Goal: Information Seeking & Learning: Learn about a topic

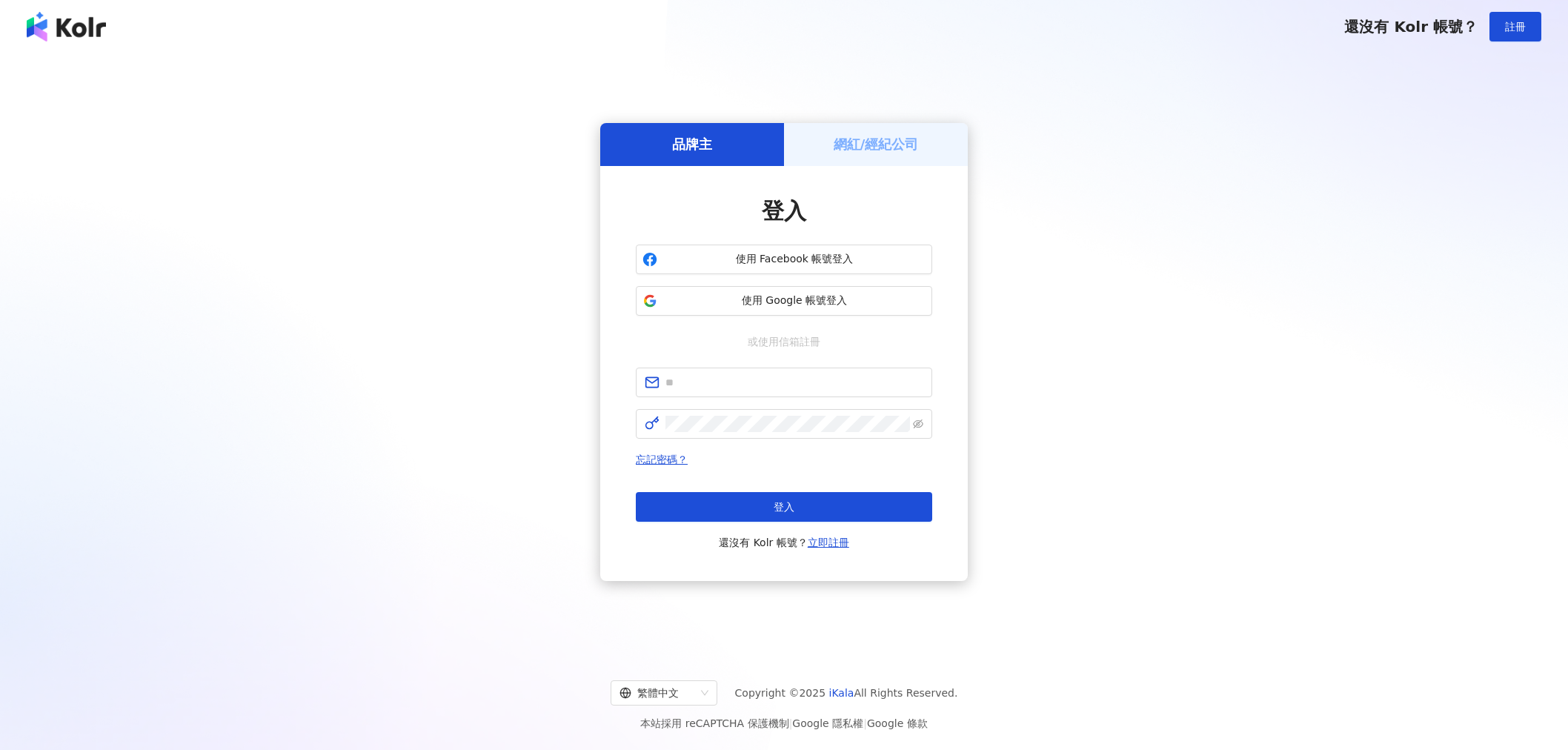
click at [753, 381] on input "text" at bounding box center [794, 383] width 258 height 17
drag, startPoint x: 0, startPoint y: 0, endPoint x: 757, endPoint y: 389, distance: 851.1
click at [753, 381] on input "text" at bounding box center [794, 383] width 258 height 17
type input "**********"
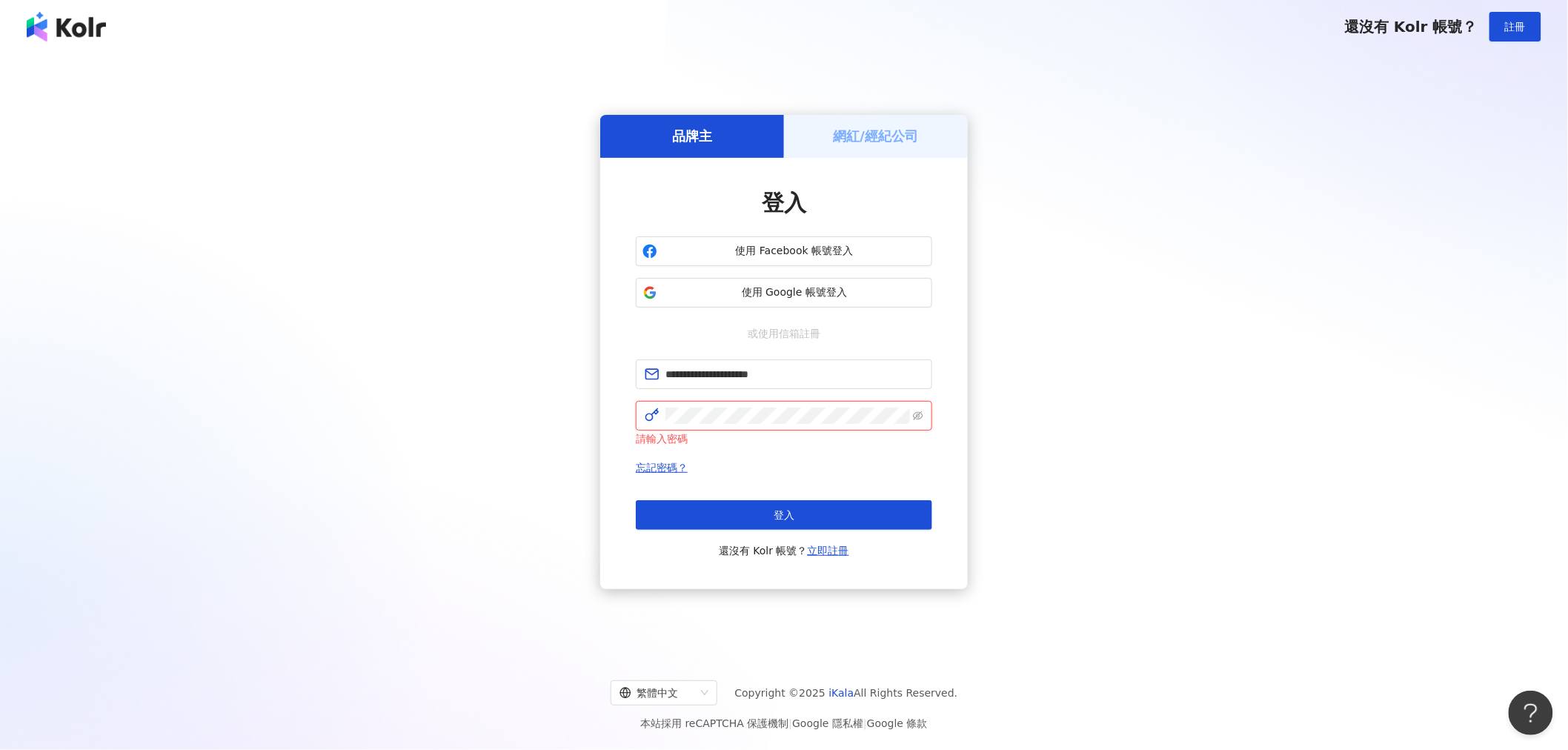
click button "登入" at bounding box center [784, 515] width 297 height 30
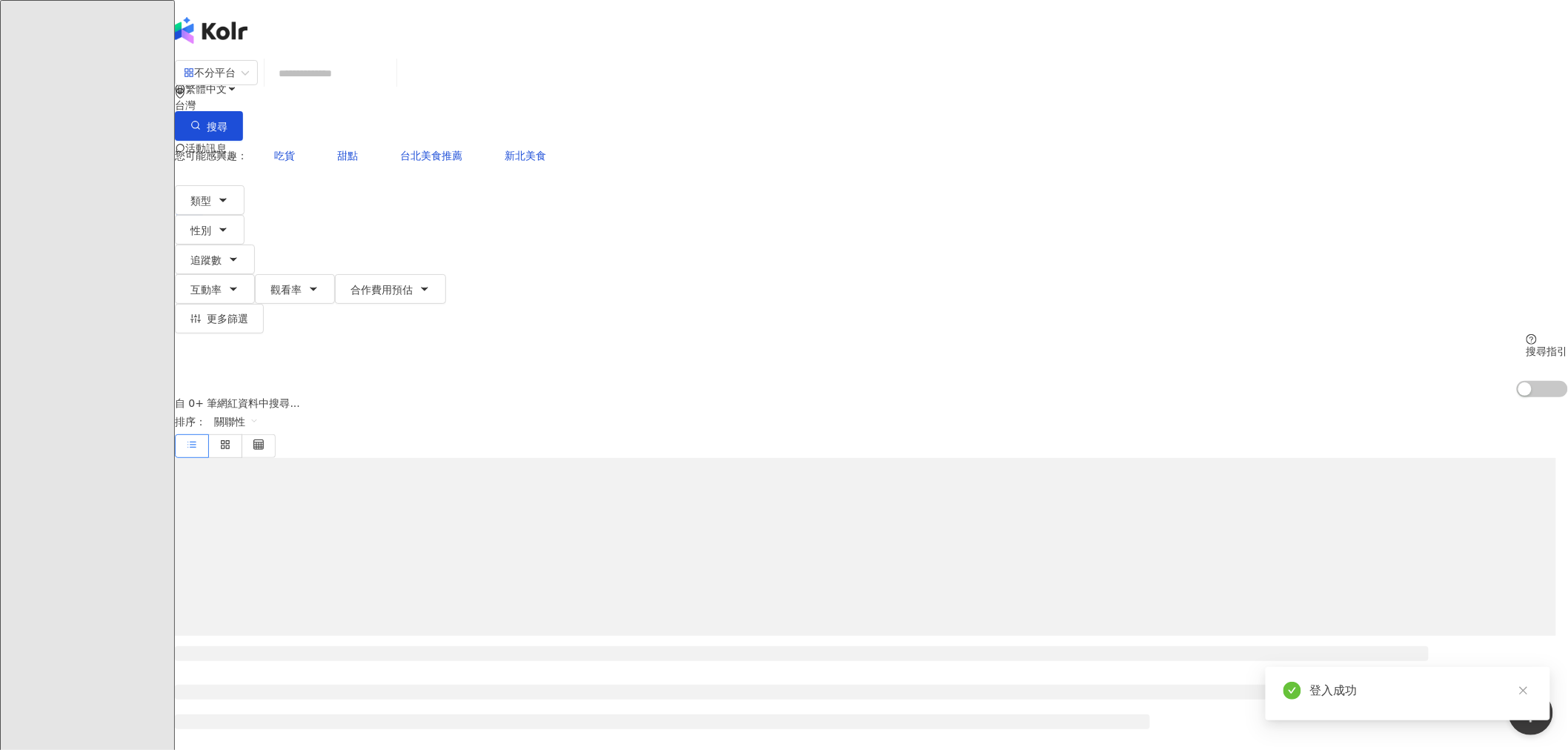
click at [390, 80] on input "search" at bounding box center [331, 73] width 120 height 28
type input "**********"
click at [227, 121] on span "搜尋" at bounding box center [217, 127] width 20 height 12
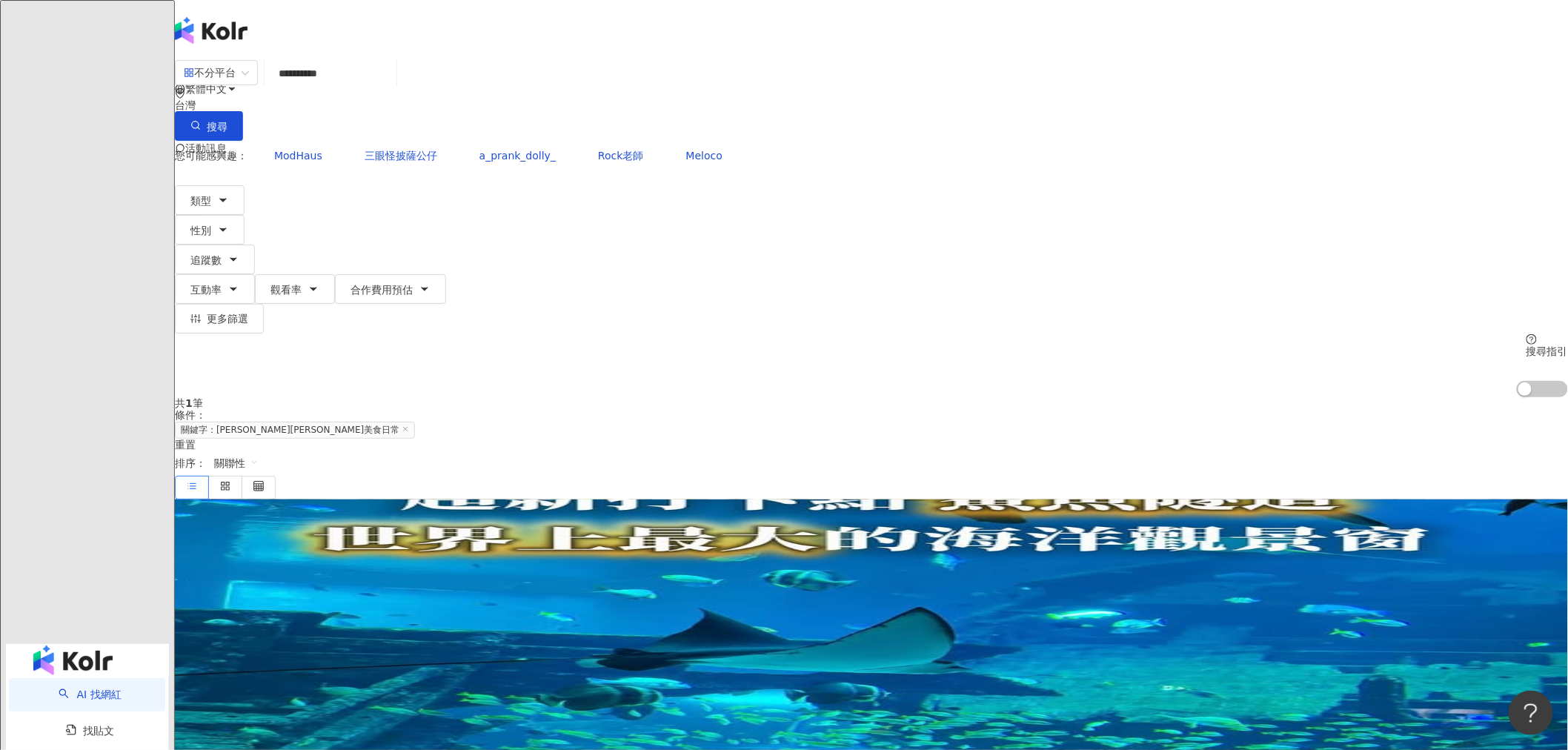
click at [585, 611] on span "RyanFood•高雄台北美食" at bounding box center [525, 617] width 119 height 12
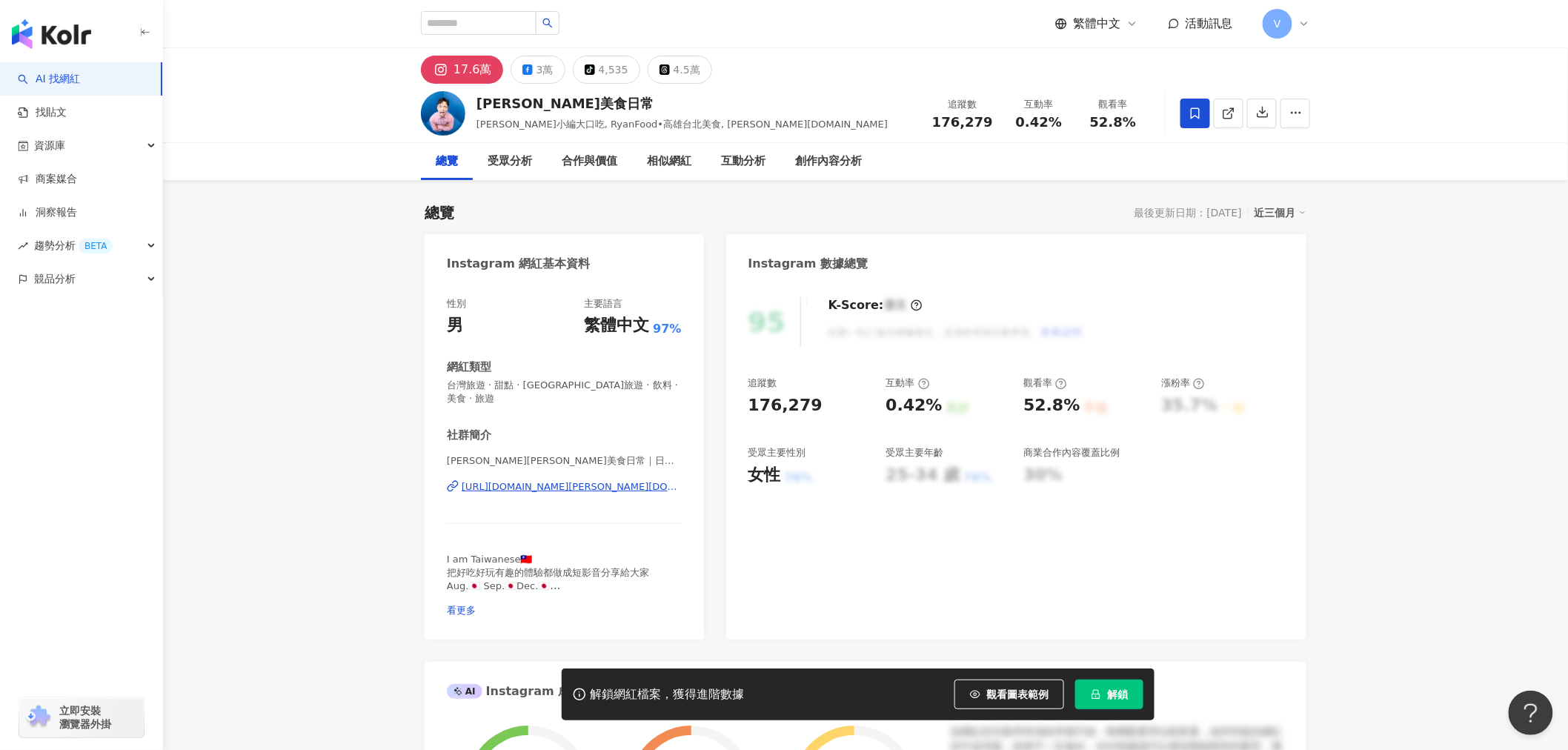
click at [1100, 694] on icon "lock" at bounding box center [1096, 695] width 10 height 10
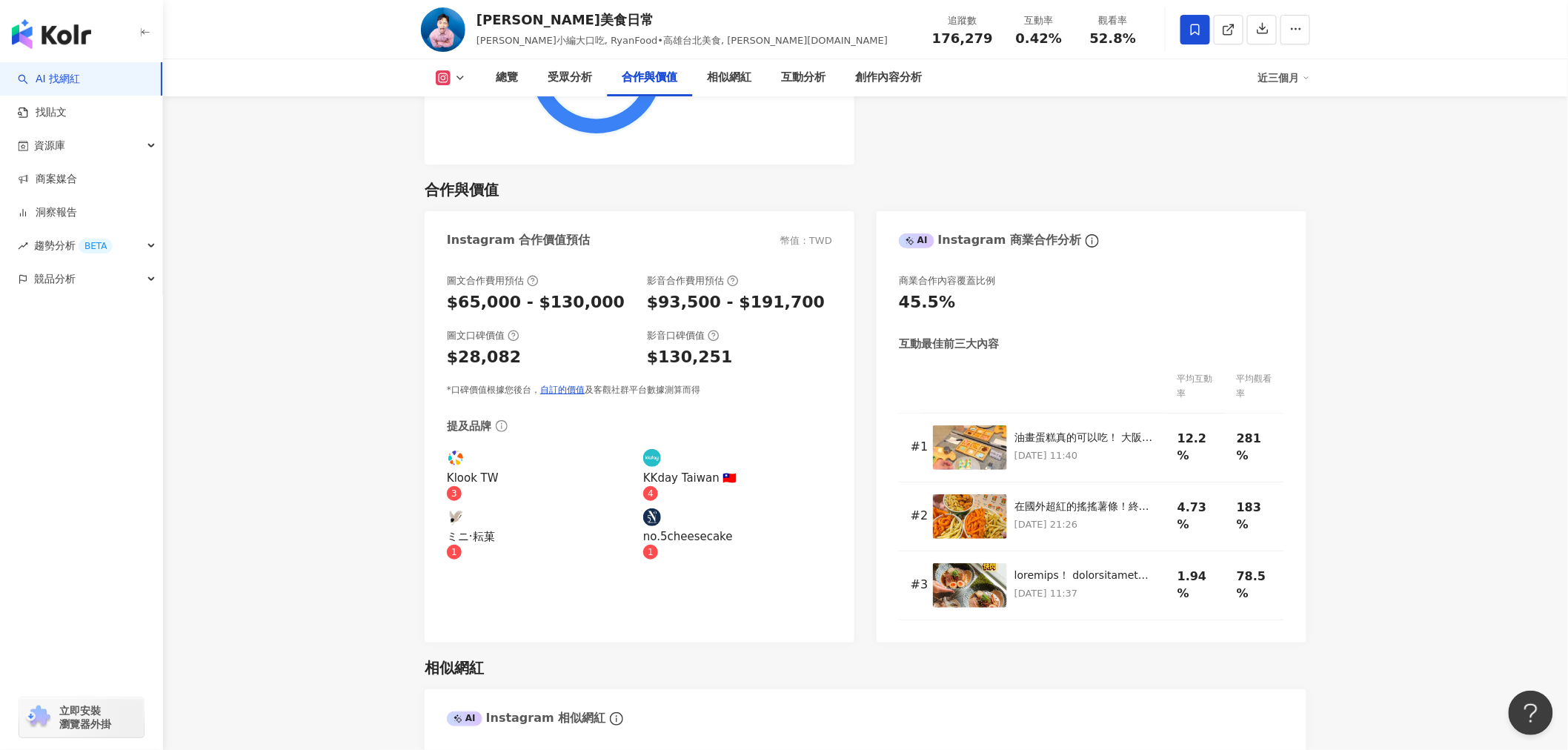
scroll to position [2141, 0]
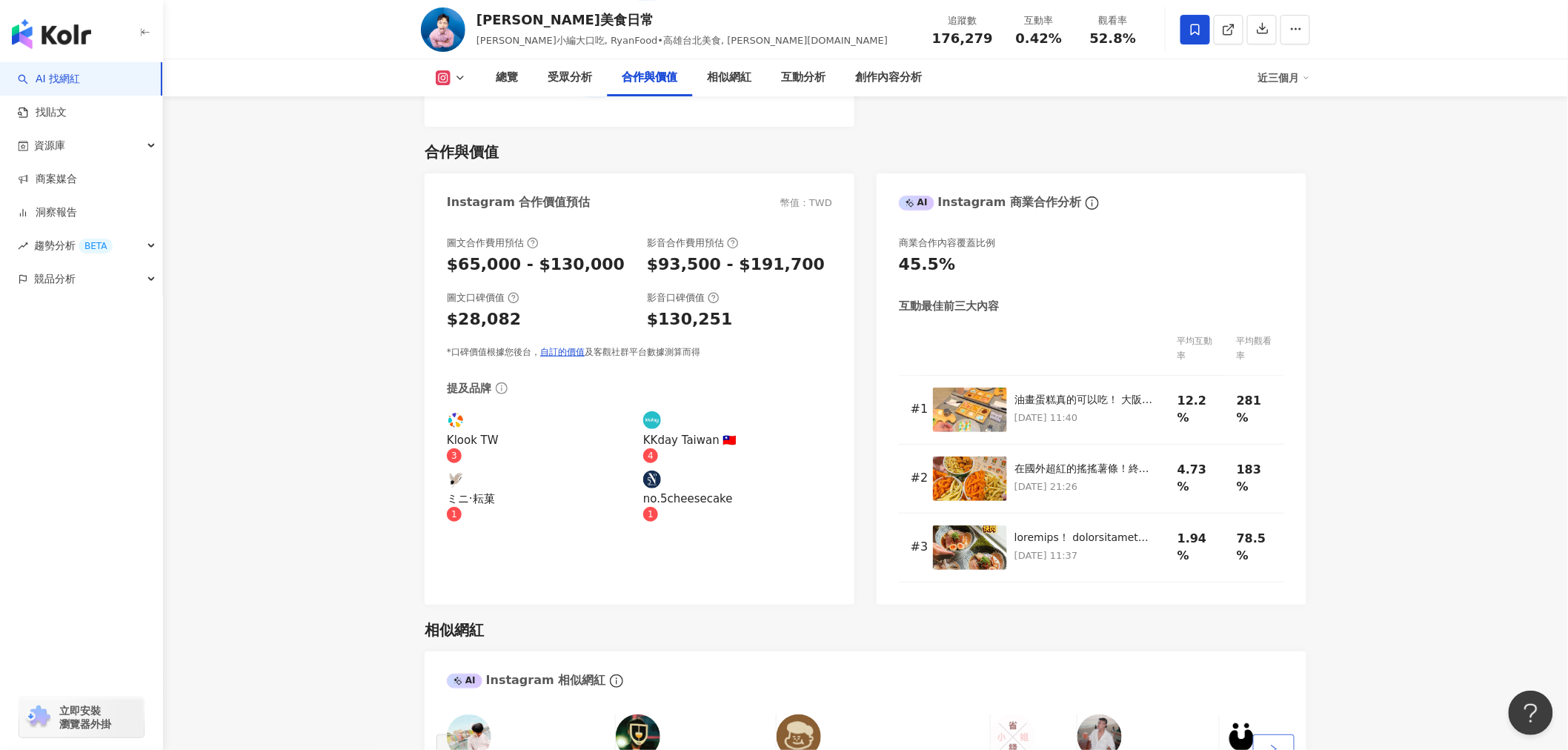
click at [1276, 734] on button "button" at bounding box center [1274, 749] width 42 height 30
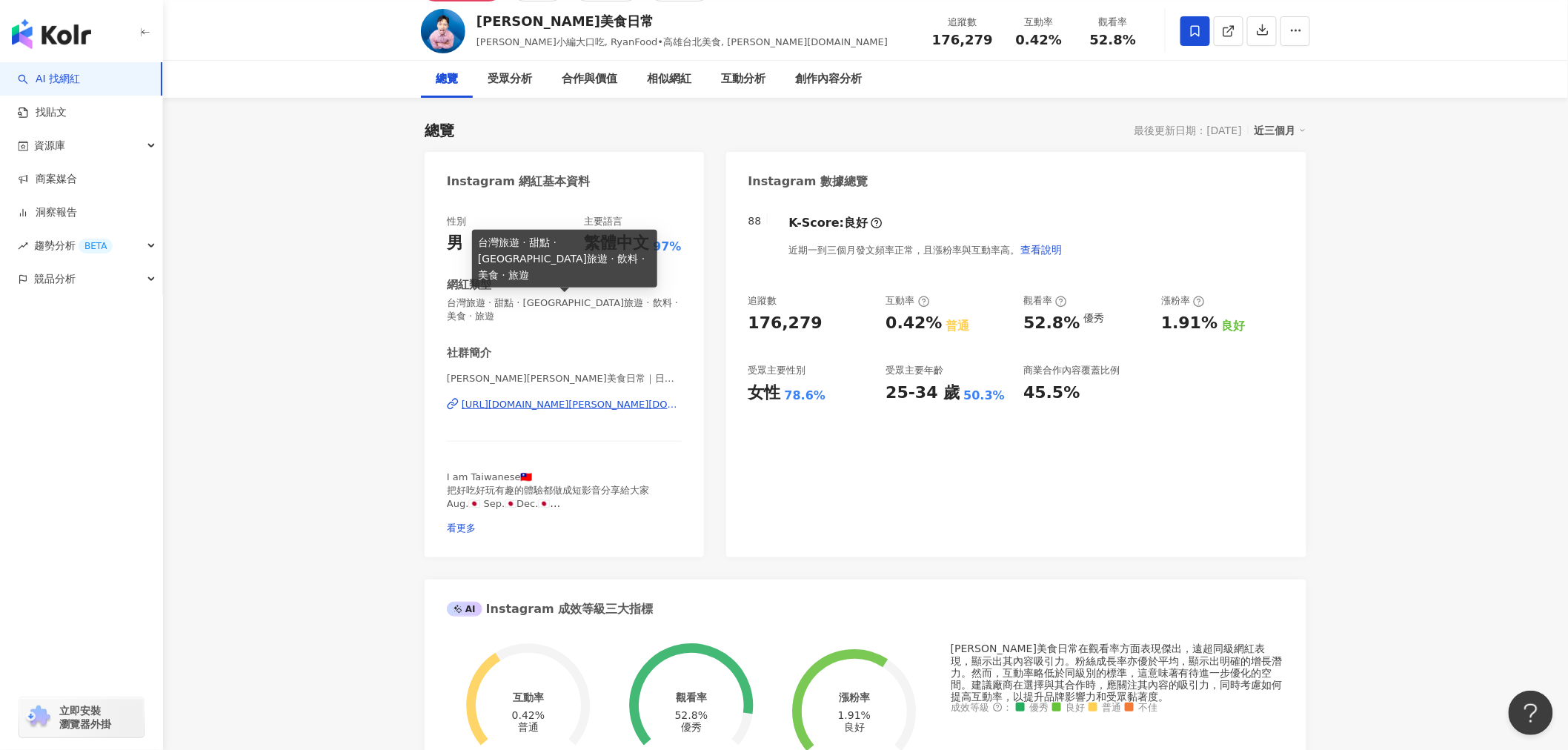
scroll to position [0, 0]
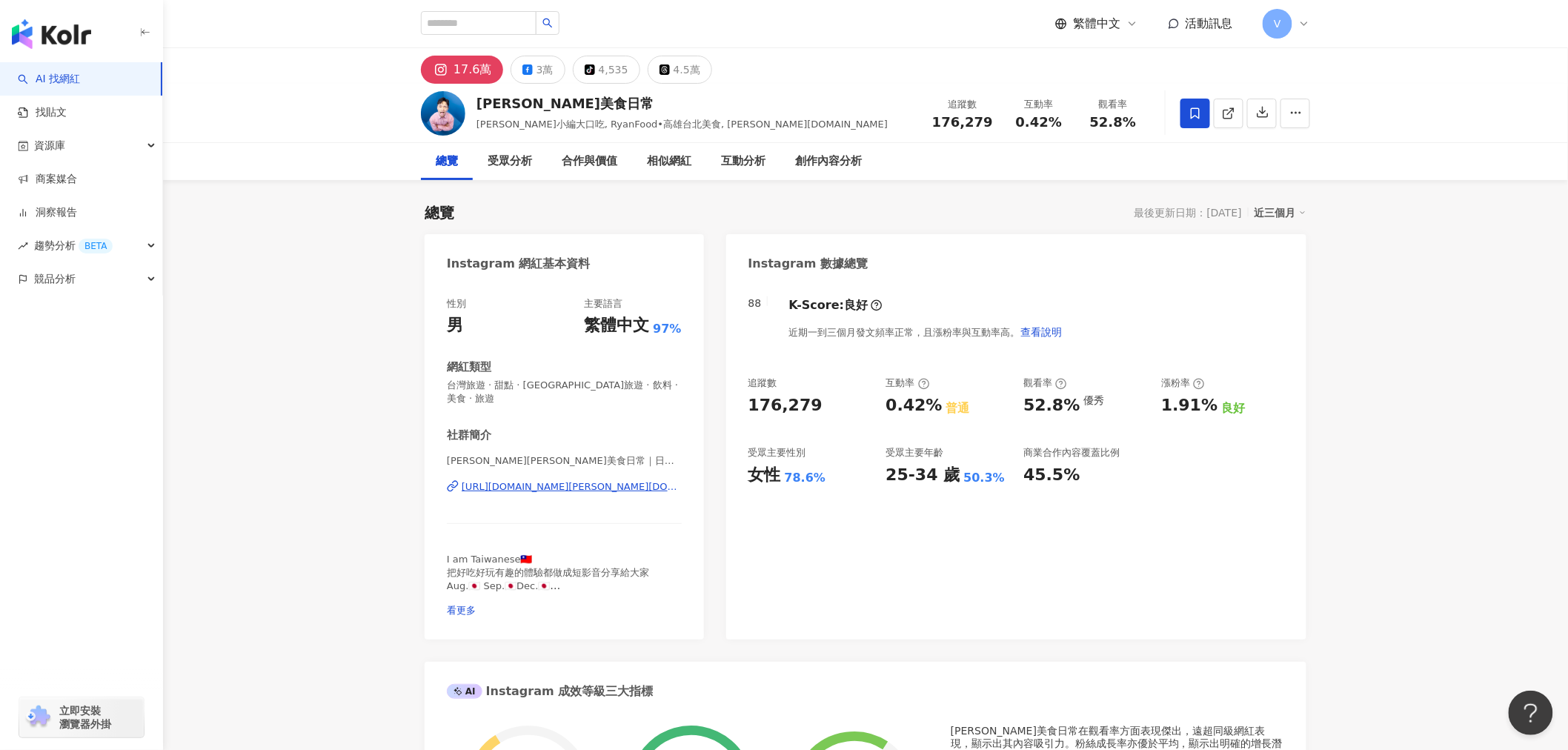
click at [599, 480] on div "[URL][DOMAIN_NAME][PERSON_NAME][DOMAIN_NAME]" at bounding box center [571, 486] width 220 height 13
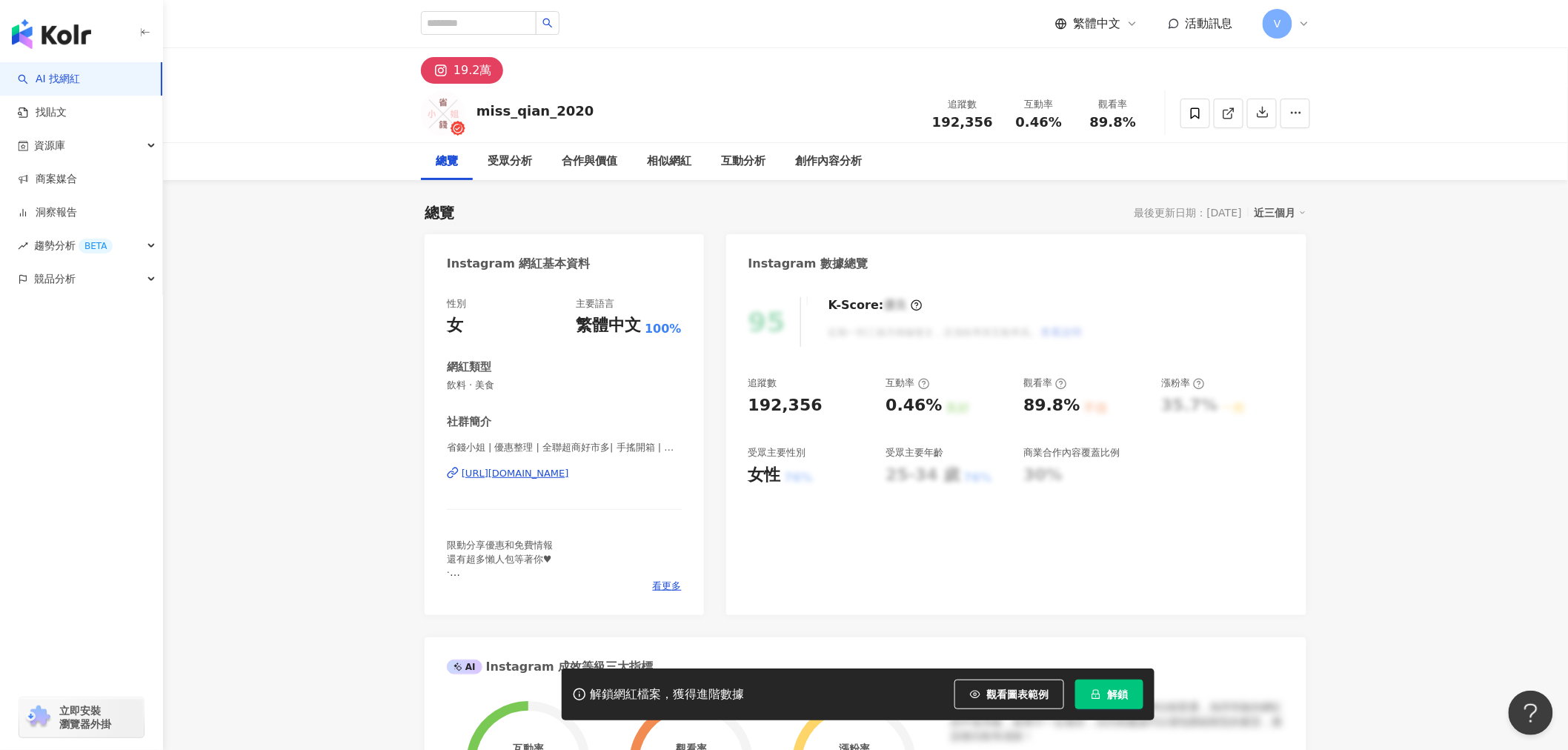
click at [570, 469] on div "https://www.instagram.com/miss_qian_2020/" at bounding box center [515, 473] width 107 height 13
